Goal: Transaction & Acquisition: Purchase product/service

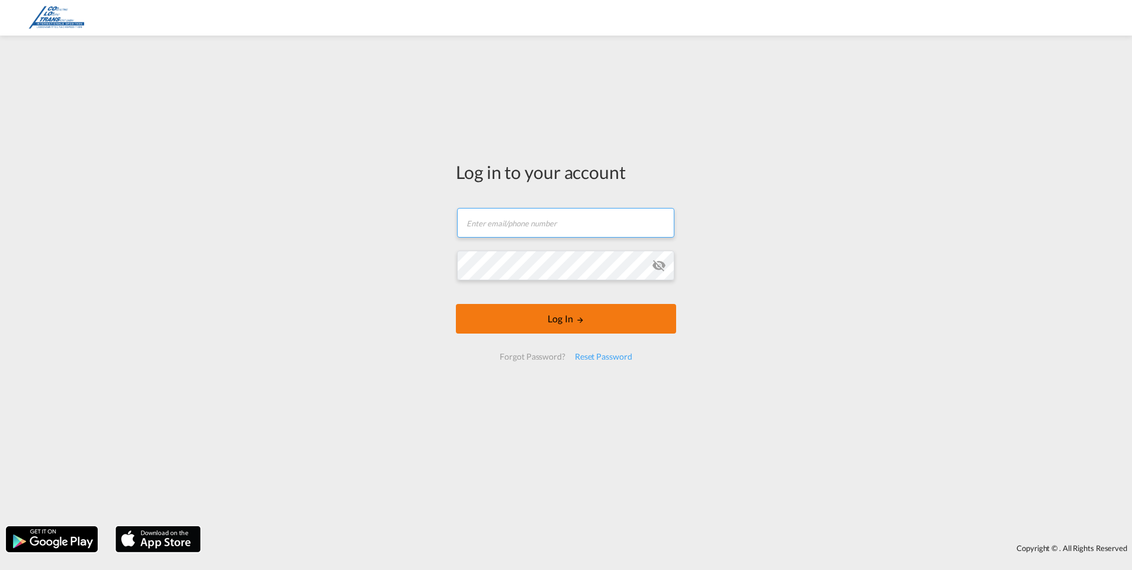
type input "[EMAIL_ADDRESS][DOMAIN_NAME]"
click at [553, 317] on button "Log In" at bounding box center [566, 319] width 220 height 30
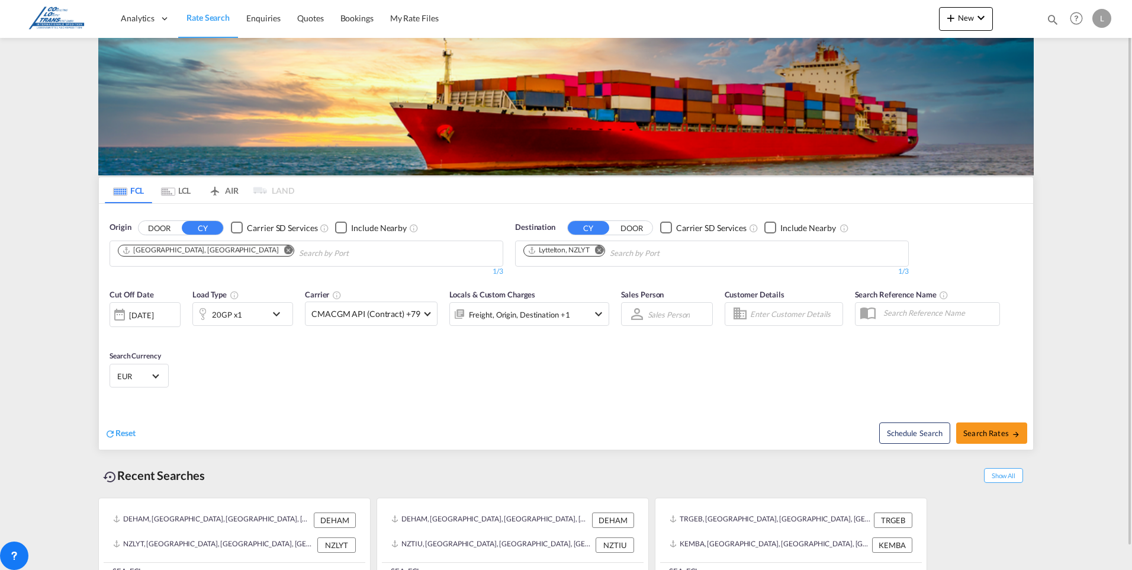
click at [284, 249] on md-icon "Remove" at bounding box center [288, 249] width 9 height 9
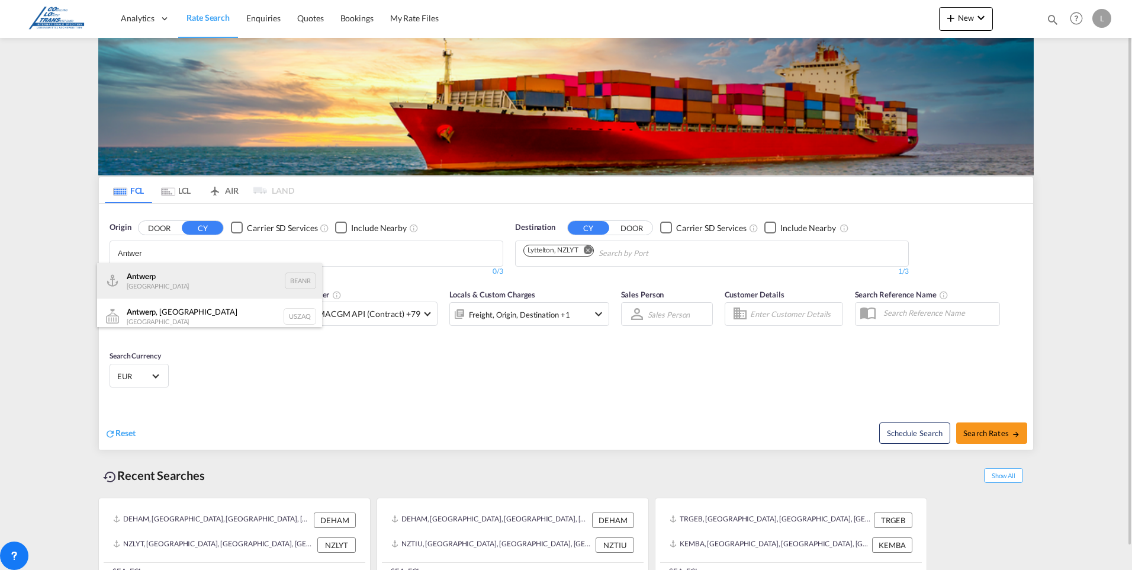
type input "Antwer"
click at [167, 279] on div "Antwer p Belgium BEANR" at bounding box center [209, 281] width 225 height 36
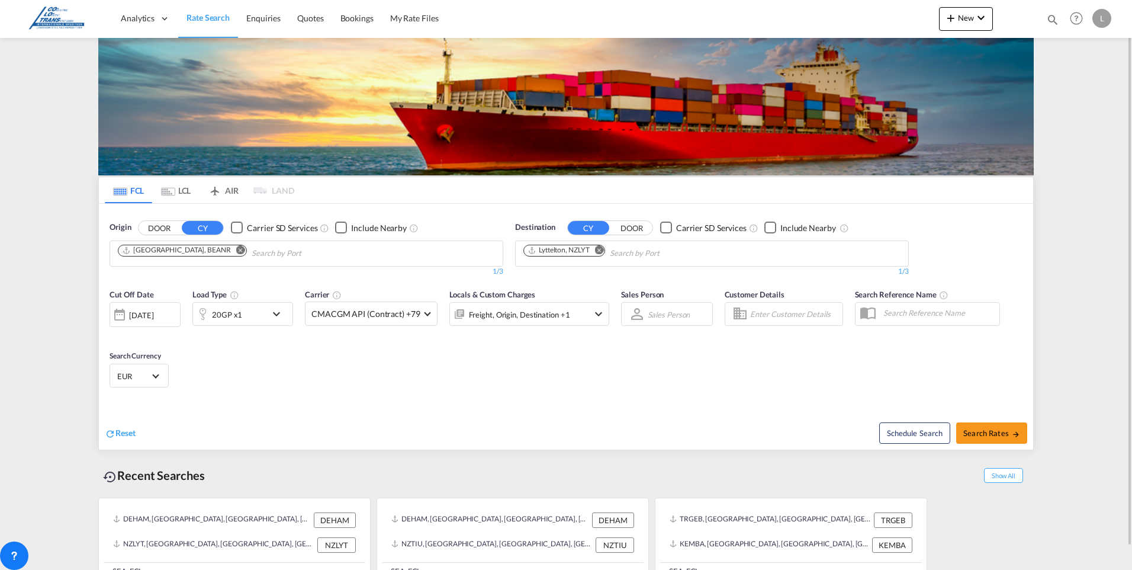
click at [600, 247] on md-icon "Remove" at bounding box center [599, 249] width 9 height 9
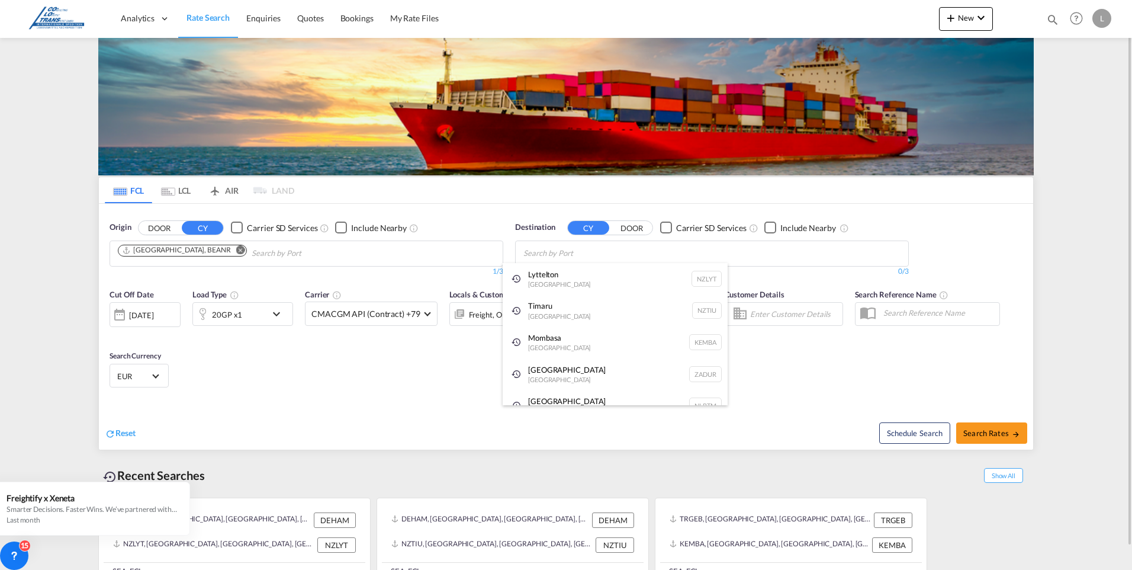
type input "L"
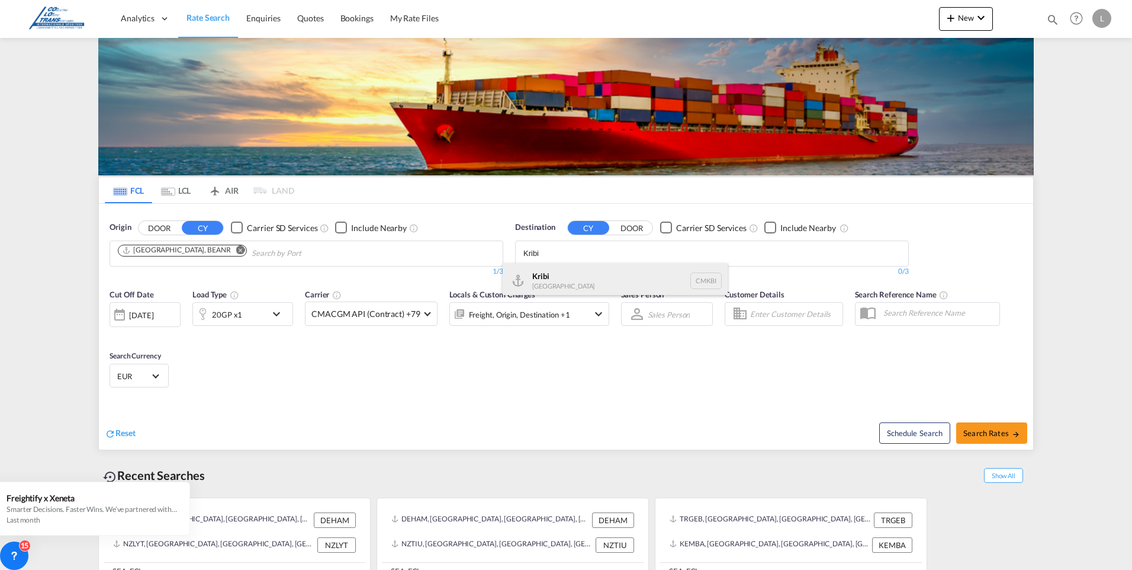
type input "Kribi"
click at [539, 278] on div "Kribi [GEOGRAPHIC_DATA] CMKBI" at bounding box center [615, 281] width 225 height 36
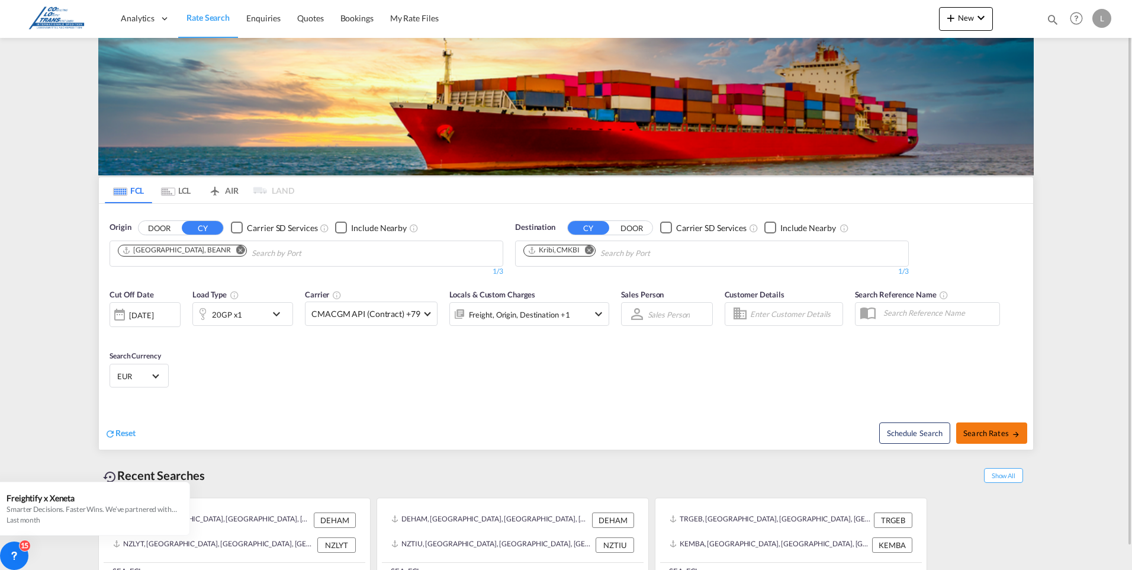
click at [986, 434] on span "Search Rates" at bounding box center [991, 432] width 57 height 9
type input "BEANR to CMKBI / [DATE]"
